Goal: Information Seeking & Learning: Learn about a topic

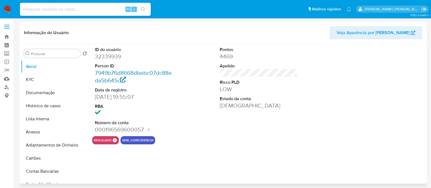
select select "10"
click at [8, 86] on link "Localizador de pessoas" at bounding box center [32, 87] width 65 height 8
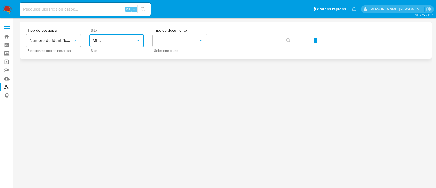
click at [116, 44] on button "MLU" at bounding box center [116, 40] width 55 height 13
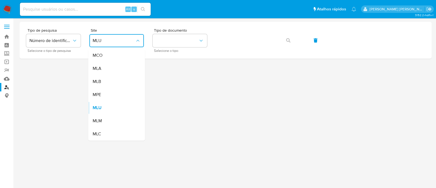
drag, startPoint x: 111, startPoint y: 85, endPoint x: 114, endPoint y: 84, distance: 3.2
click at [113, 84] on div "MLB" at bounding box center [115, 81] width 45 height 13
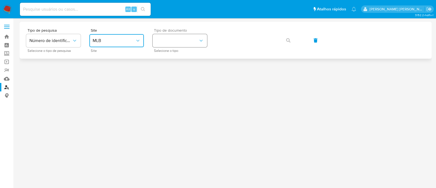
click at [182, 44] on button "identificationType" at bounding box center [180, 40] width 55 height 13
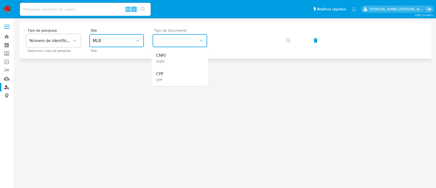
click at [177, 51] on div "CNPJ CNPJ" at bounding box center [178, 58] width 45 height 19
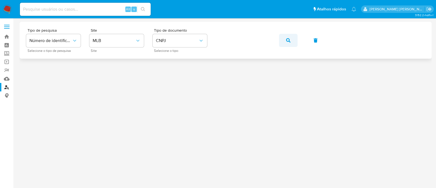
click at [289, 40] on icon "button" at bounding box center [288, 40] width 4 height 4
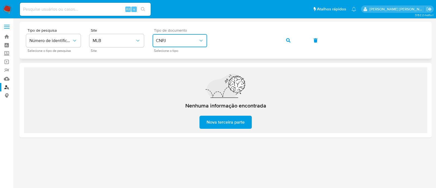
click at [190, 46] on button "CNPJ" at bounding box center [180, 40] width 55 height 13
click at [177, 76] on div "CPF CPF" at bounding box center [178, 76] width 45 height 19
click at [298, 44] on div "Tipo de pesquisa Número de identificação Selecione o tipo de pesquisa Site MLB …" at bounding box center [225, 40] width 399 height 24
click at [291, 40] on button "button" at bounding box center [288, 40] width 19 height 13
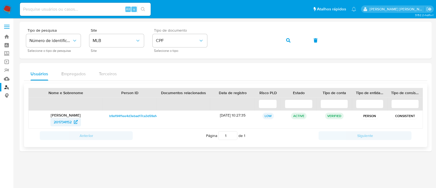
click at [58, 120] on span "201734152" at bounding box center [63, 121] width 18 height 9
click at [56, 122] on span "201734152" at bounding box center [63, 121] width 18 height 9
click at [168, 41] on span "CPF" at bounding box center [177, 40] width 43 height 5
drag, startPoint x: 154, startPoint y: 37, endPoint x: 174, endPoint y: 40, distance: 20.1
click at [156, 37] on button "CPF" at bounding box center [180, 40] width 55 height 13
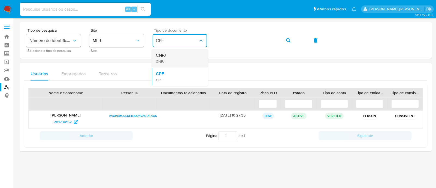
click at [172, 54] on div "CNPJ CNPJ" at bounding box center [178, 58] width 45 height 19
click at [289, 40] on icon "button" at bounding box center [288, 40] width 4 height 4
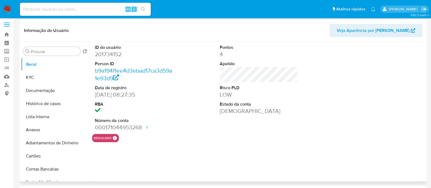
select select "10"
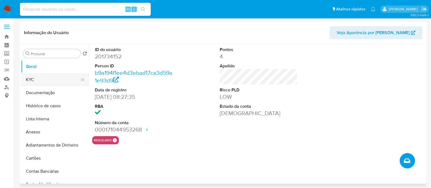
click at [41, 76] on button "KYC" at bounding box center [53, 79] width 64 height 13
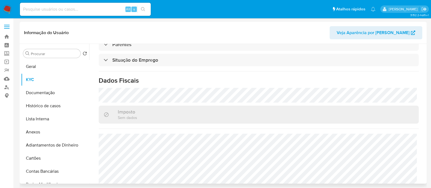
scroll to position [204, 0]
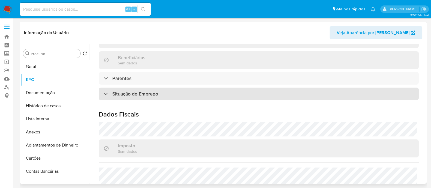
click at [182, 90] on div "Situação do Emprego" at bounding box center [259, 94] width 320 height 13
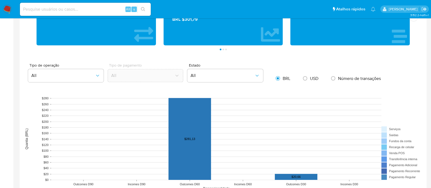
scroll to position [477, 0]
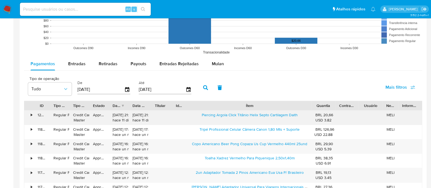
click at [363, 115] on div "ID Tipo de operação Tipo / Método Estado Data de criação Data de aprovação Titu…" at bounding box center [223, 163] width 398 height 125
click at [126, 87] on icon "button" at bounding box center [127, 89] width 4 height 5
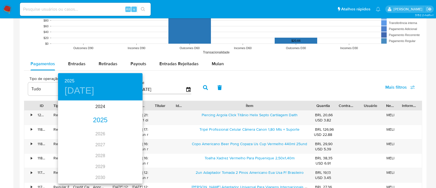
click at [94, 90] on h4 "sáb., may. 17" at bounding box center [80, 90] width 30 height 11
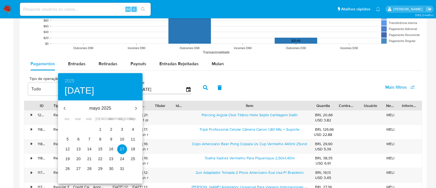
click at [68, 103] on button "button" at bounding box center [64, 108] width 13 height 13
click at [87, 125] on button "1" at bounding box center [90, 130] width 10 height 10
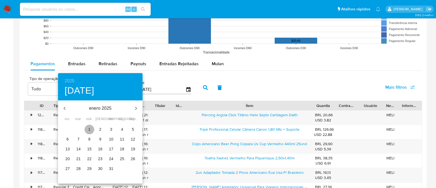
type input "01/01/2025"
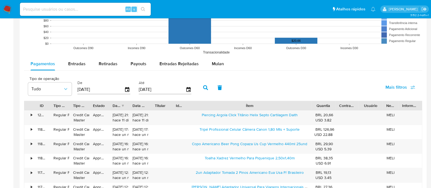
click at [206, 88] on button "button" at bounding box center [205, 87] width 14 height 13
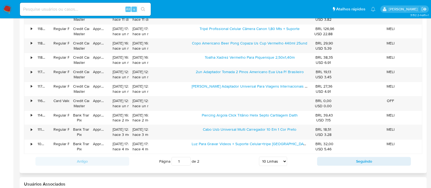
scroll to position [613, 0]
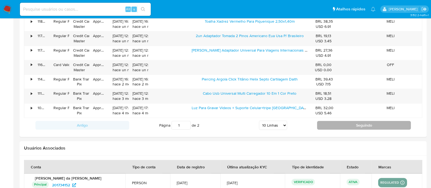
click at [345, 125] on button "Seguindo" at bounding box center [364, 125] width 94 height 9
type input "2"
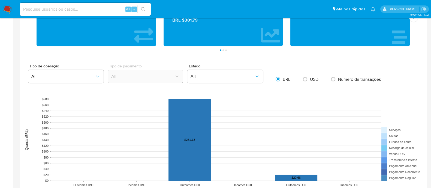
scroll to position [272, 0]
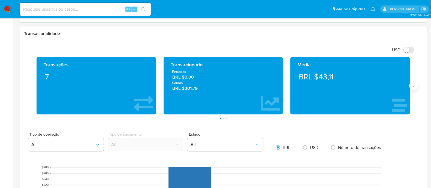
click at [410, 86] on button "Siguiente" at bounding box center [413, 85] width 9 height 9
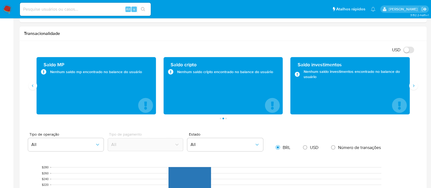
click at [406, 85] on div "Saldo investimentos Nenhum saldo investimentos encontrado no balance do usuário" at bounding box center [349, 85] width 119 height 57
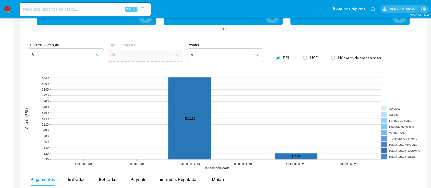
scroll to position [442, 0]
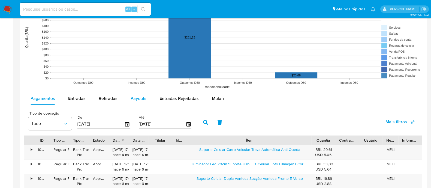
click at [139, 96] on span "Payouts" at bounding box center [139, 98] width 16 height 6
select select "10"
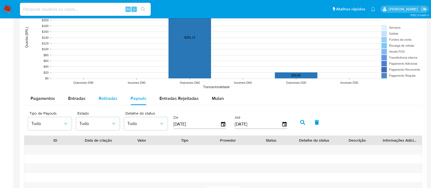
click at [95, 95] on button "Retiradas" at bounding box center [108, 98] width 32 height 13
select select "10"
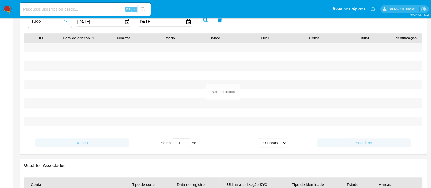
scroll to position [476, 0]
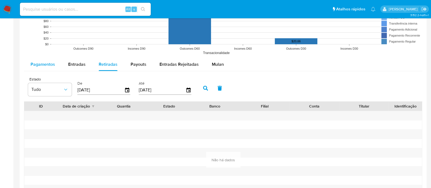
click at [42, 65] on span "Pagamentos" at bounding box center [43, 64] width 25 height 6
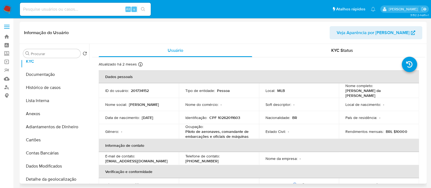
scroll to position [0, 0]
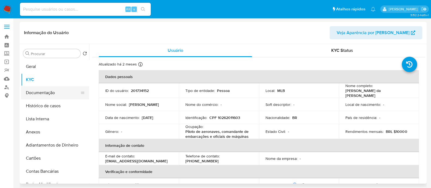
click at [55, 96] on button "Documentação" at bounding box center [53, 92] width 64 height 13
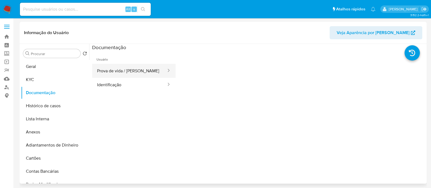
click at [146, 71] on button "Prova de vida / [PERSON_NAME]" at bounding box center [129, 71] width 75 height 14
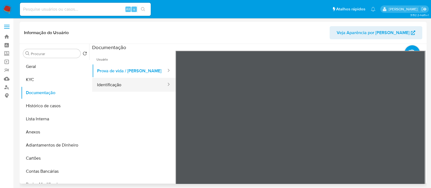
click at [101, 80] on button "Identificação" at bounding box center [129, 85] width 75 height 14
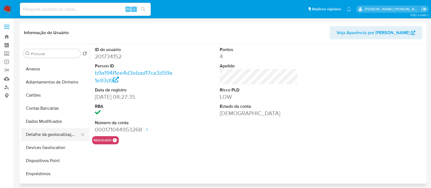
select select "10"
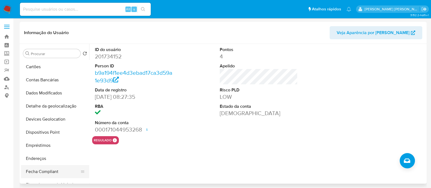
scroll to position [102, 0]
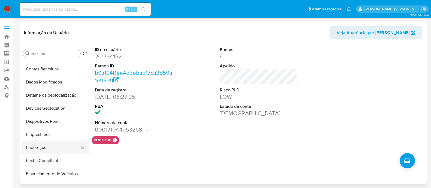
click at [49, 141] on button "Endereços" at bounding box center [53, 147] width 64 height 13
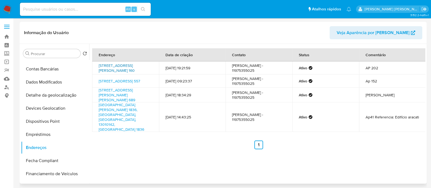
click at [118, 71] on link "Rua Otávio Tarquínio De Sousa 160, São Paulo, São Paulo, 04613000, Brasil 160" at bounding box center [117, 68] width 36 height 10
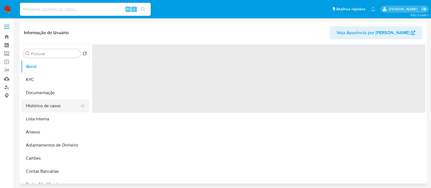
click at [48, 104] on button "Histórico de casos" at bounding box center [53, 105] width 64 height 13
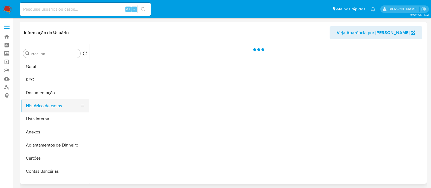
select select "10"
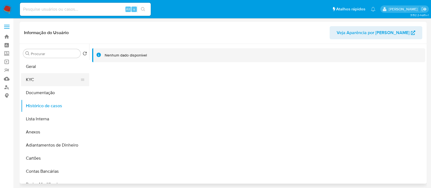
click at [47, 80] on button "KYC" at bounding box center [53, 79] width 64 height 13
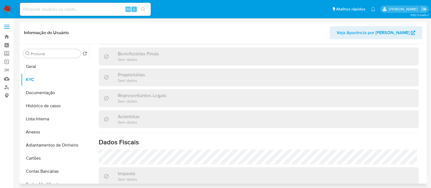
scroll to position [88, 0]
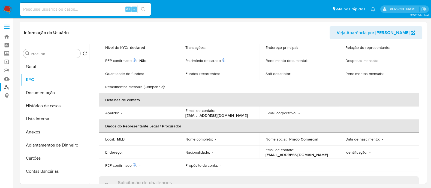
click at [3, 86] on link "Localizador de pessoas" at bounding box center [32, 87] width 65 height 8
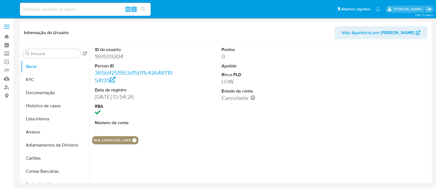
select select "10"
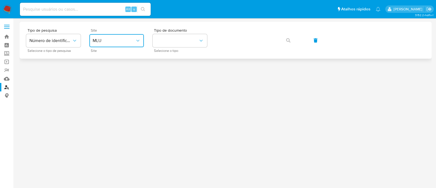
click at [124, 38] on button "MLU" at bounding box center [116, 40] width 55 height 13
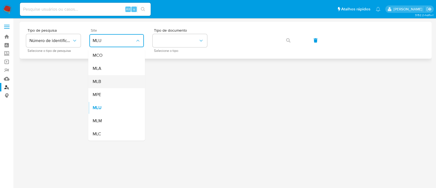
click at [110, 85] on div "MLB" at bounding box center [115, 81] width 45 height 13
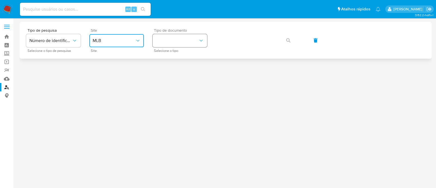
click at [199, 46] on button "identificationType" at bounding box center [180, 40] width 55 height 13
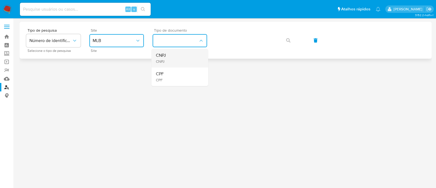
click at [179, 50] on div "CNPJ CNPJ" at bounding box center [178, 58] width 45 height 19
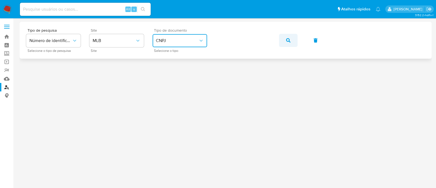
click at [285, 37] on button "button" at bounding box center [288, 40] width 19 height 13
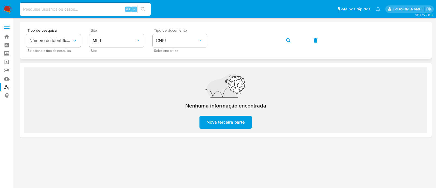
drag, startPoint x: 224, startPoint y: 13, endPoint x: 225, endPoint y: 31, distance: 18.3
click at [224, 27] on div "Pausado Ver notificaciones Alt s Atalhos rápidos Presiona las siguientes teclas…" at bounding box center [218, 94] width 436 height 188
click at [288, 43] on span "button" at bounding box center [288, 40] width 4 height 12
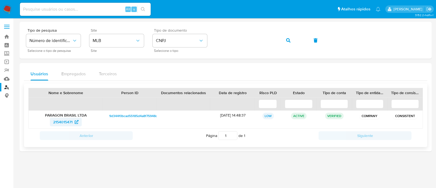
click at [69, 122] on span "2154015471" at bounding box center [62, 121] width 19 height 9
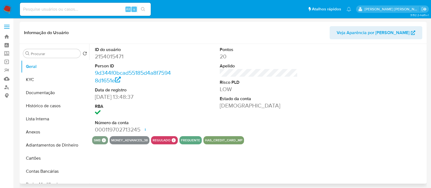
select select "10"
click at [51, 88] on button "Documentação" at bounding box center [53, 92] width 64 height 13
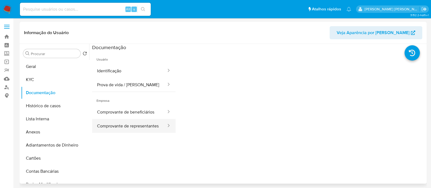
click at [152, 130] on button "Comprovante de representantes" at bounding box center [129, 126] width 75 height 14
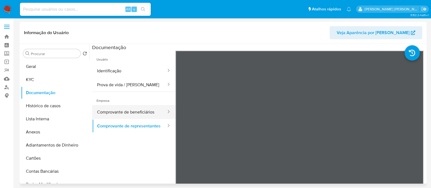
click at [152, 112] on button "Comprovante de beneficiários" at bounding box center [129, 112] width 75 height 14
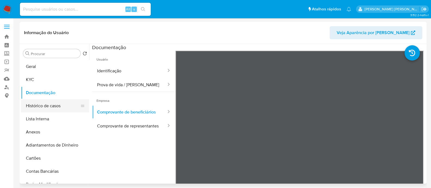
click at [54, 105] on button "Histórico de casos" at bounding box center [53, 105] width 64 height 13
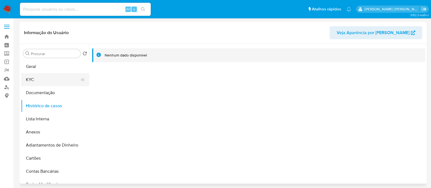
click at [59, 83] on button "KYC" at bounding box center [53, 79] width 64 height 13
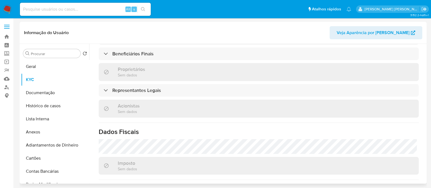
scroll to position [275, 0]
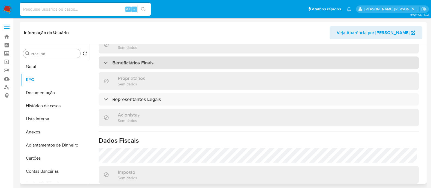
click at [141, 60] on h3 "Beneficiários Finais" at bounding box center [132, 63] width 41 height 6
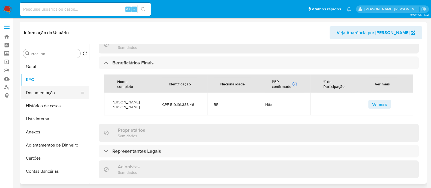
click at [53, 93] on button "Documentação" at bounding box center [53, 92] width 64 height 13
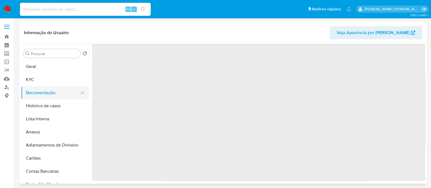
scroll to position [0, 0]
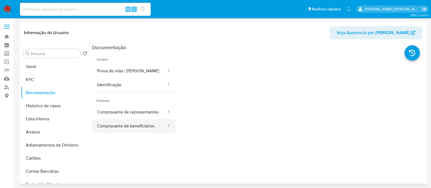
click at [141, 127] on button "Comprovante de beneficiários" at bounding box center [129, 126] width 75 height 14
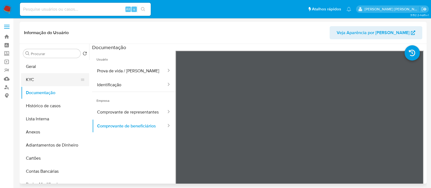
click at [34, 78] on button "KYC" at bounding box center [53, 79] width 64 height 13
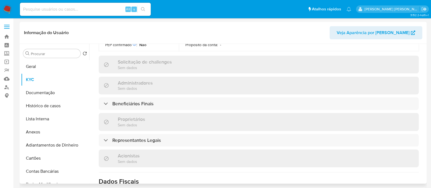
scroll to position [204, 0]
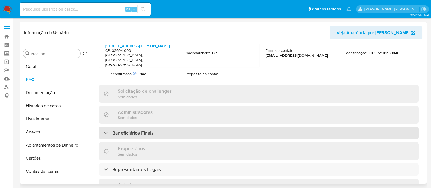
click at [150, 130] on h3 "Beneficiários Finais" at bounding box center [132, 133] width 41 height 6
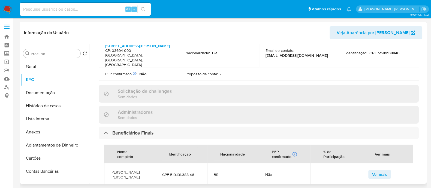
scroll to position [272, 0]
